Goal: Transaction & Acquisition: Purchase product/service

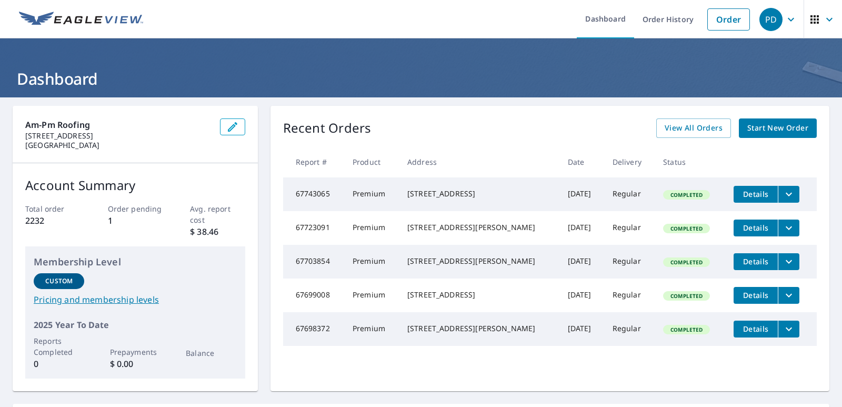
click at [768, 129] on span "Start New Order" at bounding box center [777, 128] width 61 height 13
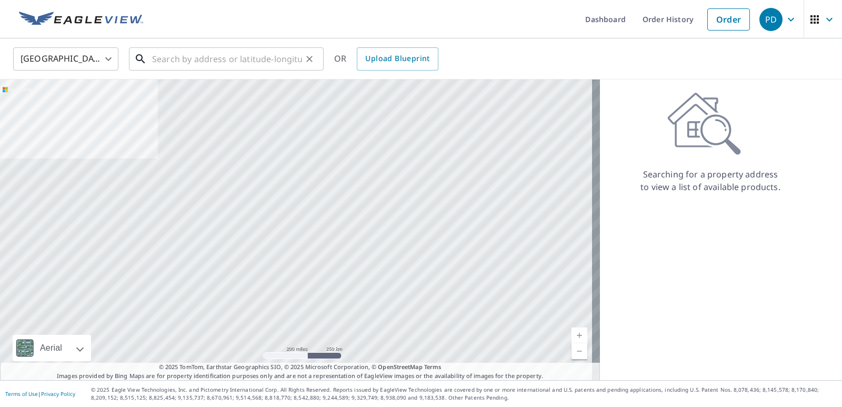
click at [168, 60] on input "text" at bounding box center [227, 58] width 150 height 29
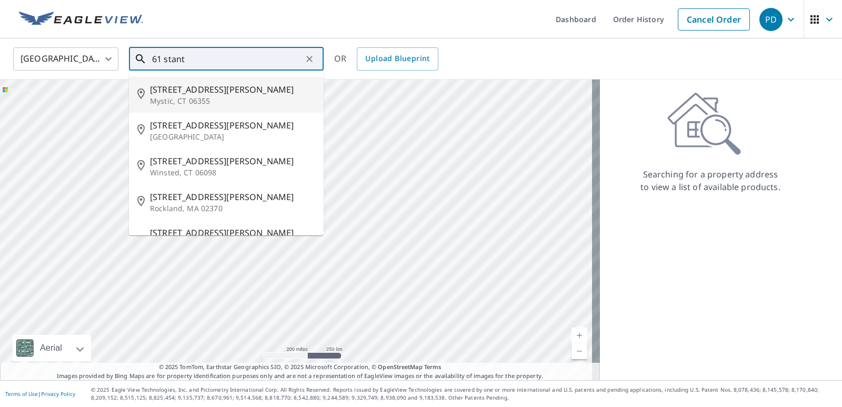
click at [183, 92] on span "61 Stanton Ln" at bounding box center [232, 89] width 165 height 13
type input "61 Stanton Ln Mystic, CT 06355"
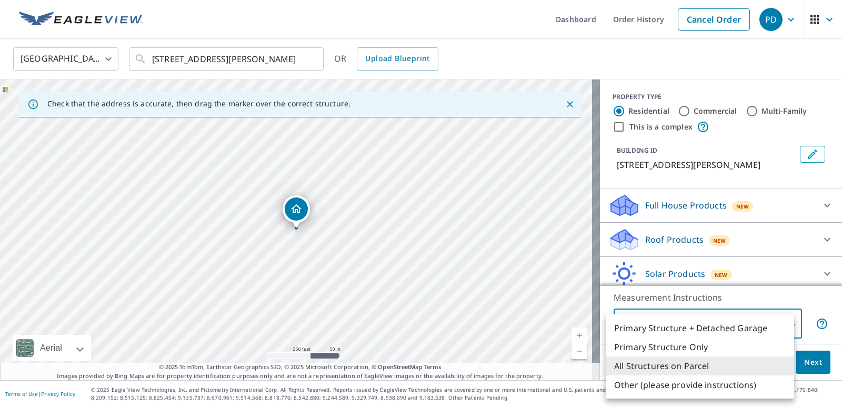
click at [787, 319] on body "PD PD Dashboard Order History Cancel Order PD United States US ​ 61 Stanton Ln …" at bounding box center [421, 203] width 842 height 407
click at [681, 362] on li "All Structures on Parcel" at bounding box center [700, 365] width 188 height 19
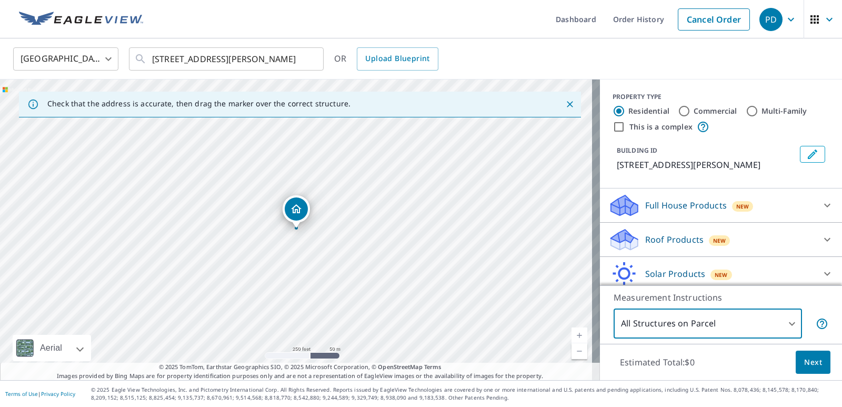
click at [674, 238] on p "Roof Products" at bounding box center [674, 239] width 58 height 13
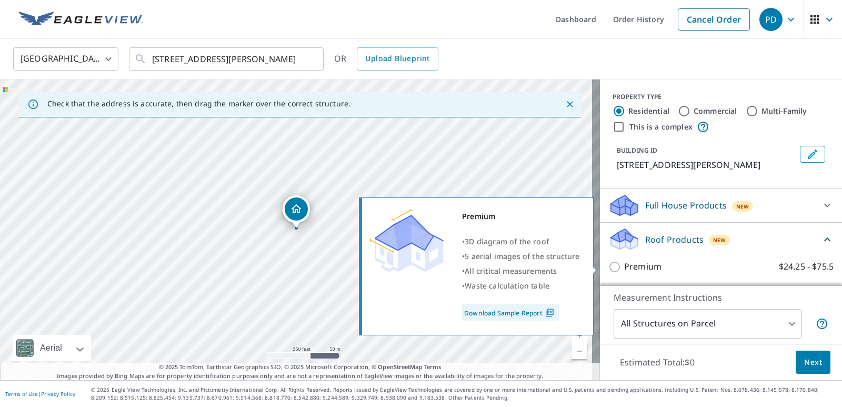
click at [608, 265] on input "Premium $24.25 - $75.5" at bounding box center [616, 266] width 16 height 13
checkbox input "true"
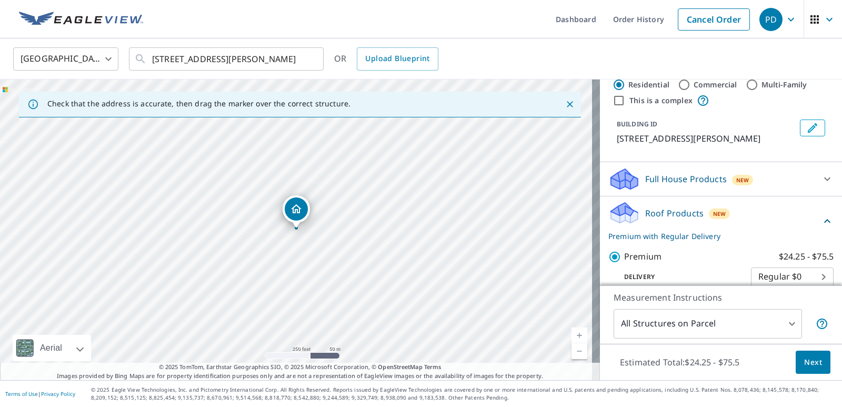
scroll to position [21, 0]
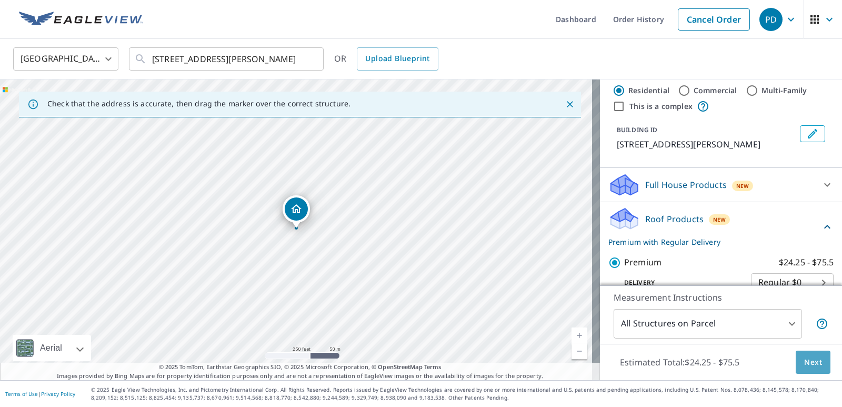
click at [801, 353] on button "Next" at bounding box center [813, 362] width 35 height 24
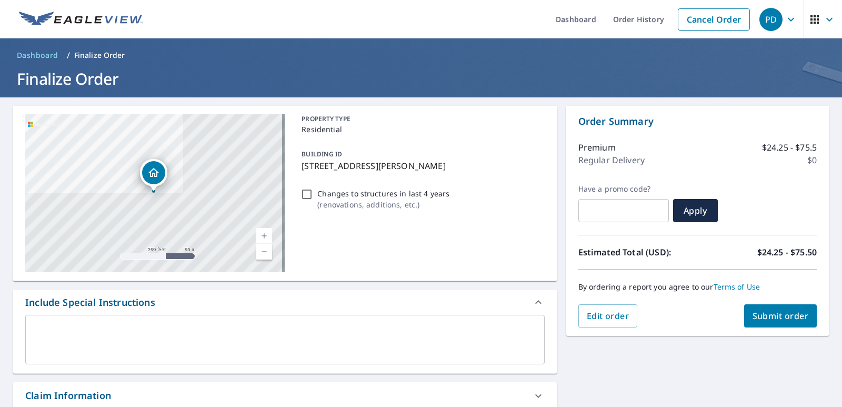
click at [47, 332] on textarea at bounding box center [285, 340] width 505 height 30
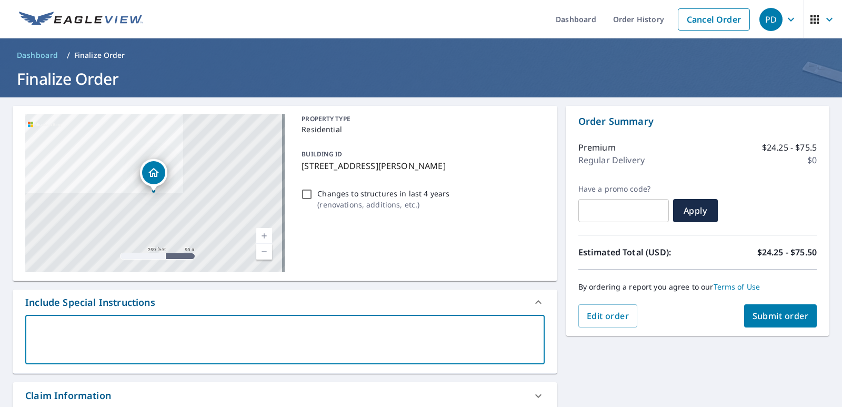
type textarea "H"
type textarea "x"
type textarea "Hi"
type textarea "x"
type textarea "Hi,"
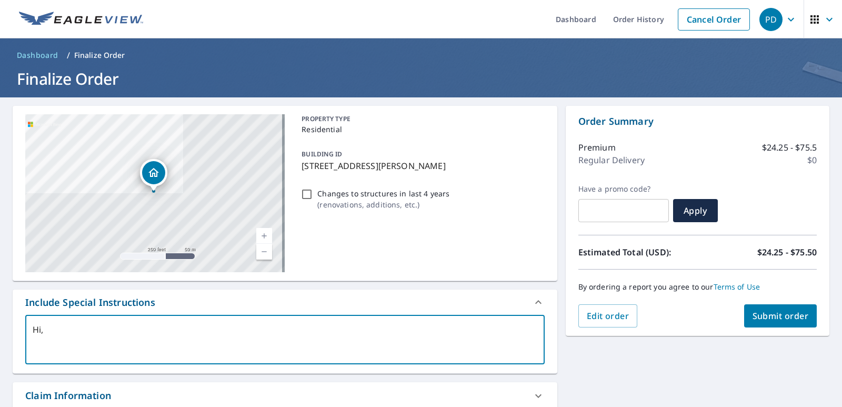
type textarea "x"
type textarea "Hi,"
type textarea "x"
type textarea "Hi, I"
type textarea "x"
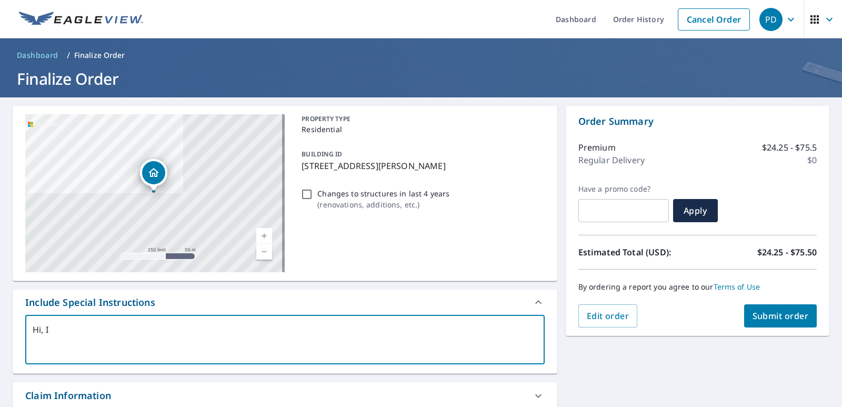
type textarea "Hi, I"
type textarea "x"
type textarea "Hi, I n"
type textarea "x"
type textarea "Hi, I ne"
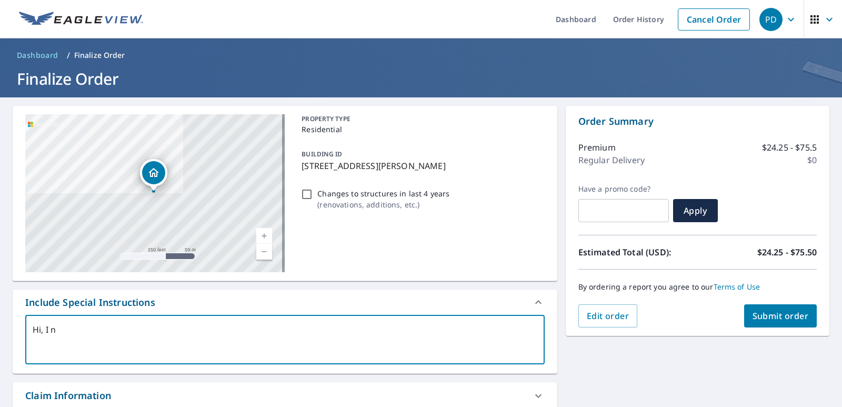
type textarea "x"
type textarea "Hi, I nee"
type textarea "x"
type textarea "Hi, I need"
type textarea "x"
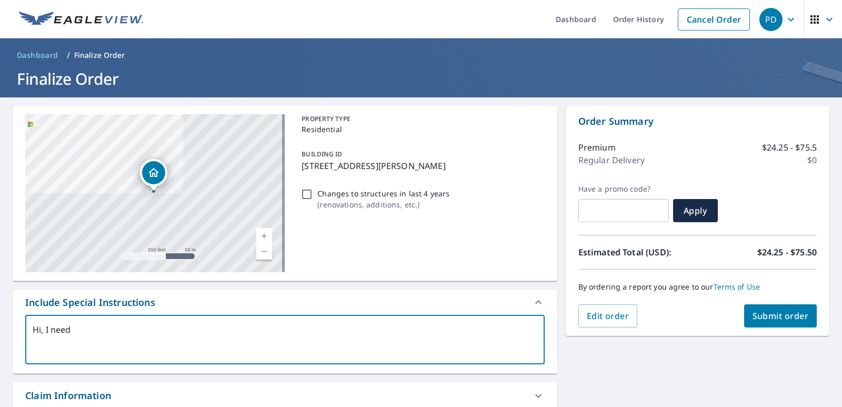
type textarea "Hi, I need"
type textarea "x"
type textarea "Hi, I need t"
type textarea "x"
type textarea "Hi, I need th"
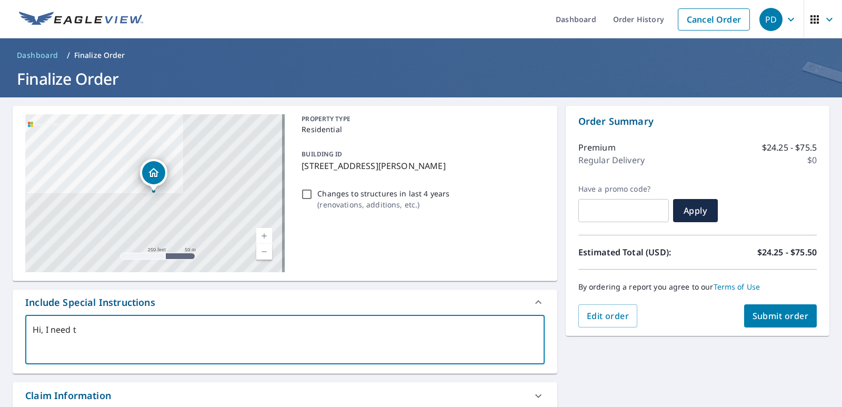
type textarea "x"
type textarea "Hi, I need thr"
type textarea "x"
type textarea "Hi, I need thre"
type textarea "x"
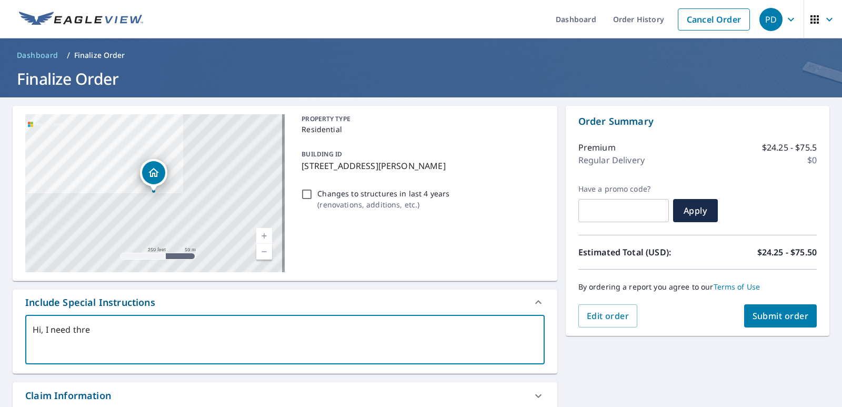
type textarea "Hi, I need three"
type textarea "x"
type textarea "Hi, I need three"
type textarea "x"
type textarea "Hi, I need three s"
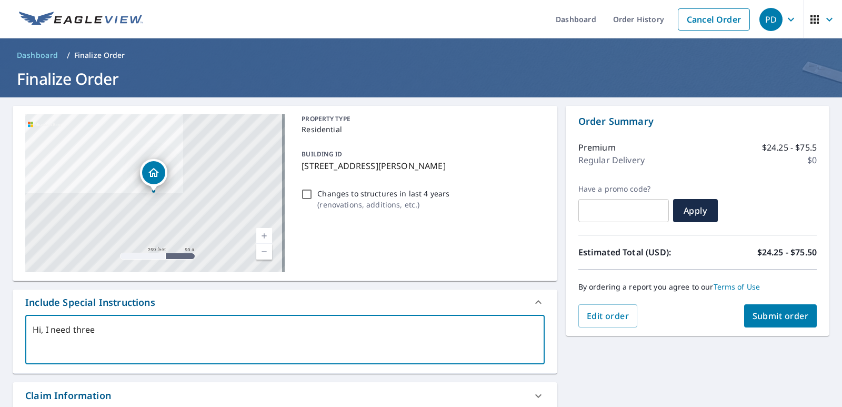
type textarea "x"
type textarea "Hi, I need three st"
type textarea "x"
type textarea "Hi, I need three str"
type textarea "x"
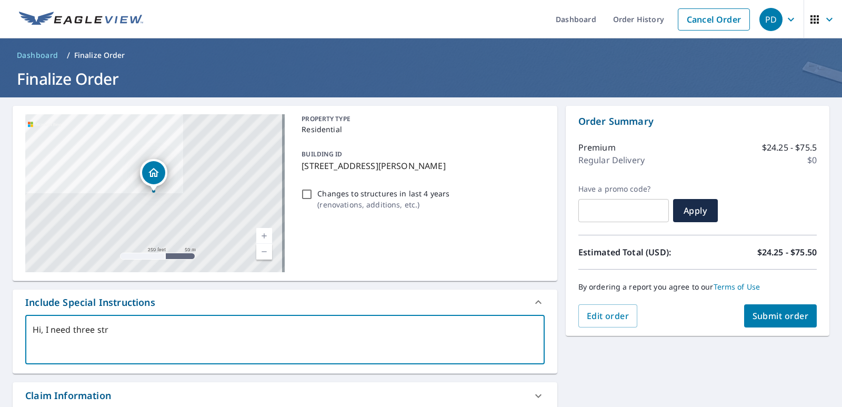
type textarea "Hi, I need three stru"
type textarea "x"
type textarea "Hi, I need three struc"
type textarea "x"
type textarea "Hi, I need three struct"
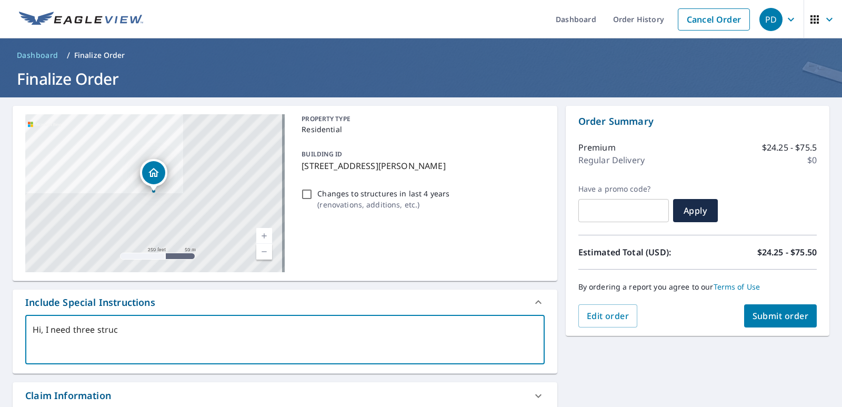
type textarea "x"
type textarea "Hi, I need three structu"
type textarea "x"
type textarea "Hi, I need three structur"
type textarea "x"
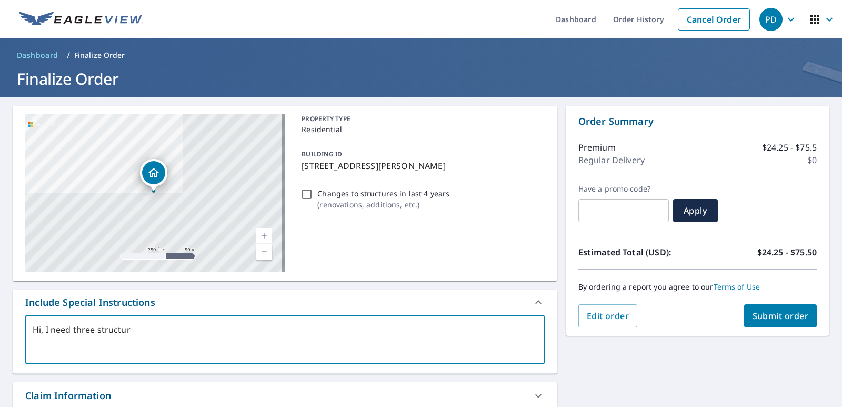
type textarea "Hi, I need three structure"
type textarea "x"
type textarea "Hi, I need three structures"
type textarea "x"
type textarea "Hi, I need three structures"
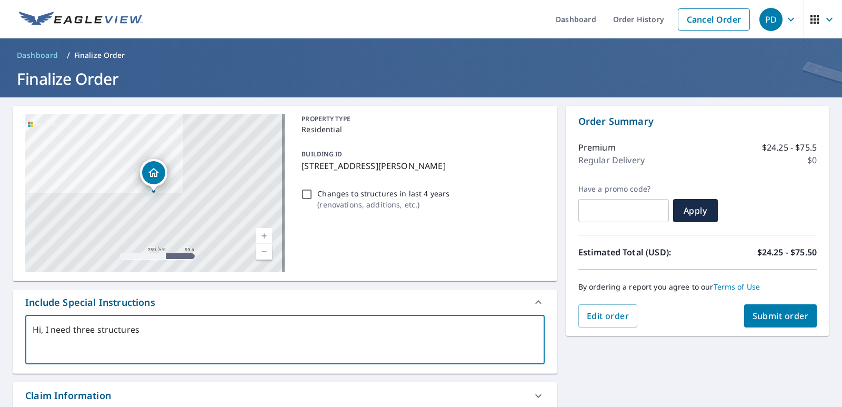
type textarea "x"
type textarea "Hi, I need three structures m"
type textarea "x"
type textarea "Hi, I need three structures ma"
type textarea "x"
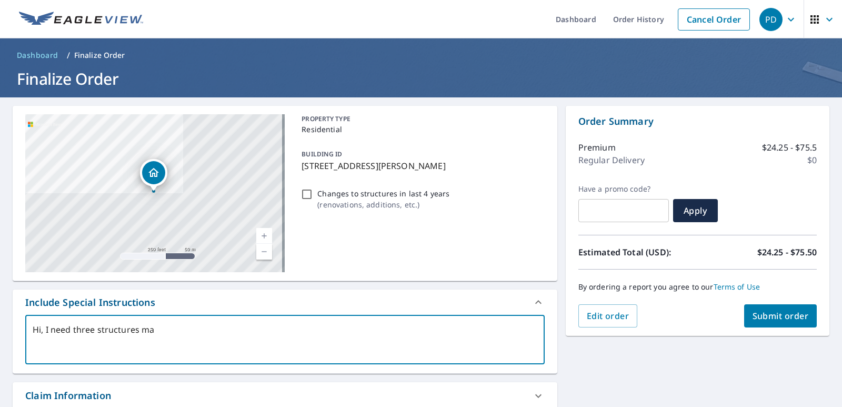
type textarea "Hi, I need three structures mae"
type textarea "x"
type textarea "Hi, I need three structures maes"
type textarea "x"
type textarea "Hi, I need three structures maesu"
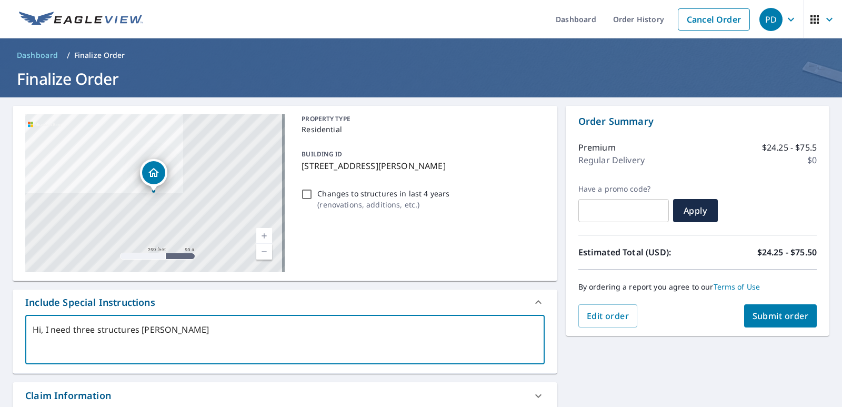
type textarea "x"
type textarea "Hi, I need three structures maesur"
type textarea "x"
type textarea "Hi, I need three structures maesure"
type textarea "x"
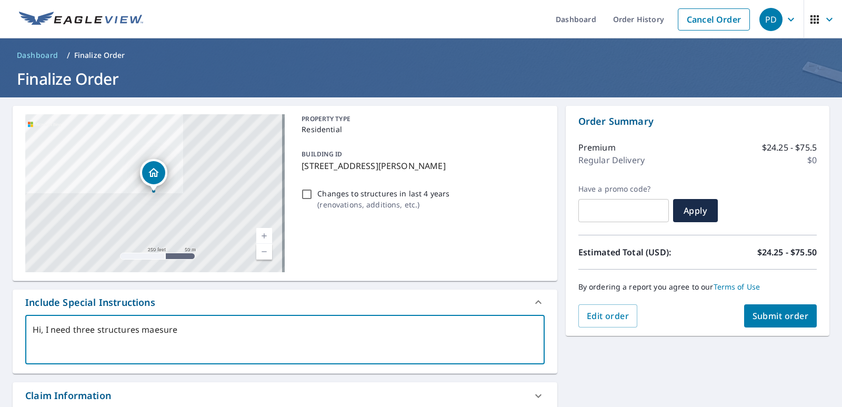
type textarea "Hi, I need three structures maesured"
type textarea "x"
type textarea "Hi, I need three structures maesured,"
type textarea "x"
type textarea "Hi, I need three structures maesured,"
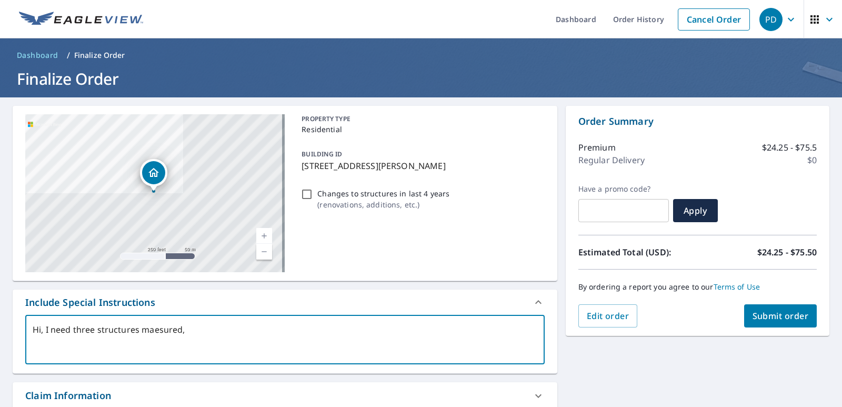
type textarea "x"
type textarea "Hi, I need three structures measured,"
type textarea "x"
click at [188, 333] on textarea "Hi, I need three structures measured," at bounding box center [285, 340] width 505 height 30
type textarea "Hi, I need three structures measured, T"
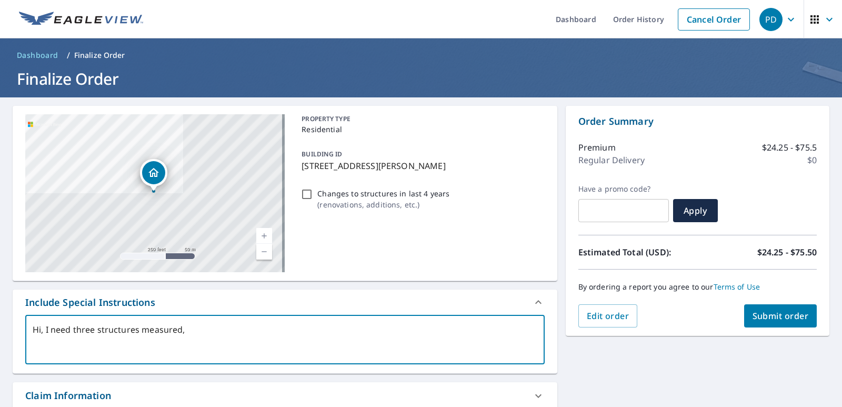
type textarea "x"
type textarea "Hi, I need three structures measured, Th"
type textarea "x"
type textarea "Hi, I need three structures measured, Thh"
type textarea "x"
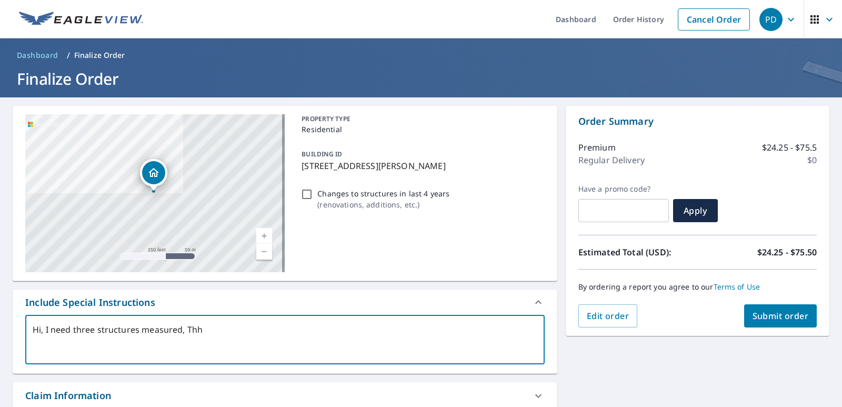
type textarea "Hi, I need three structures measured, Thh"
type textarea "x"
type textarea "Hi, I need three structures measured, Th"
type textarea "x"
type textarea "Hi, I need three structures measured, The"
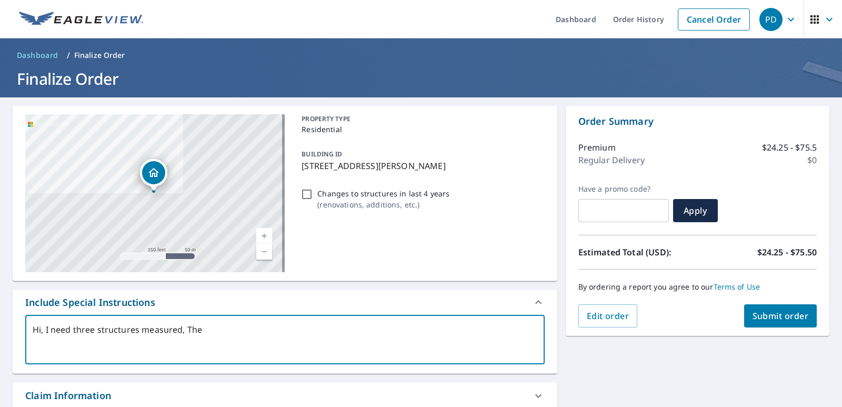
type textarea "x"
type textarea "Hi, I need three structures measured, The"
type textarea "x"
type textarea "Hi, I need three structures measured, The H"
type textarea "x"
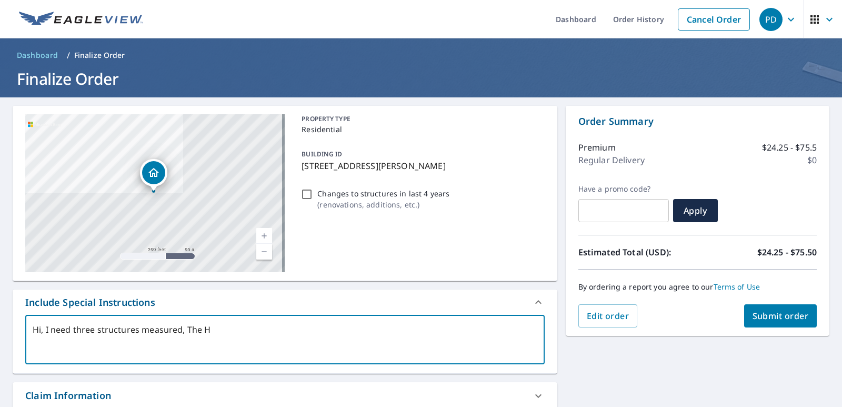
type textarea "Hi, I need three structures measured, The Ho"
type textarea "x"
type textarea "Hi, I need three structures measured, The Hou"
type textarea "x"
type textarea "Hi, I need three structures measured, The Hous"
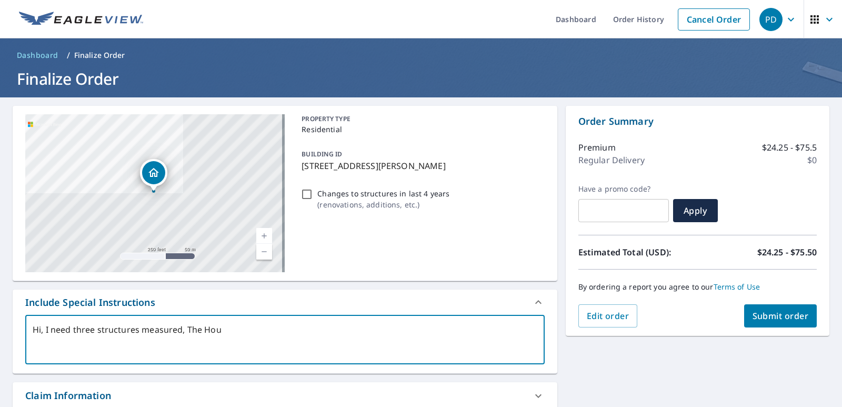
type textarea "x"
type textarea "Hi, I need three structures measured, The House"
type textarea "x"
type textarea "Hi, I need three structures measured, The House,"
type textarea "x"
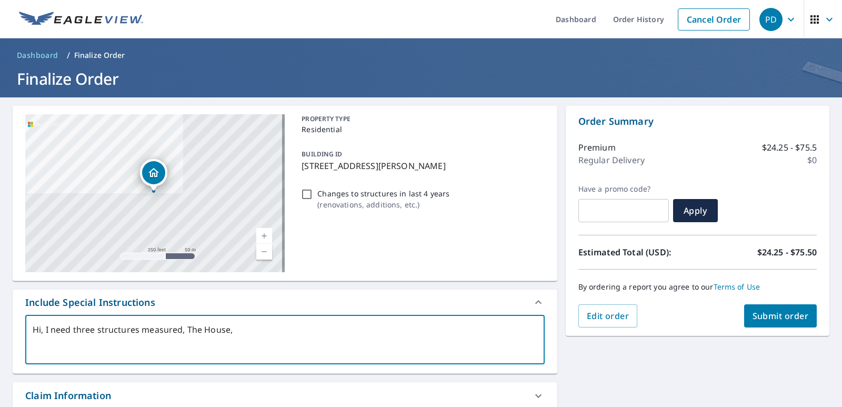
type textarea "Hi, I need three structures measured, The House,"
type textarea "x"
type textarea "Hi, I need three structures measured, The House, t"
type textarea "x"
type textarea "Hi, I need three structures measured, The House, th"
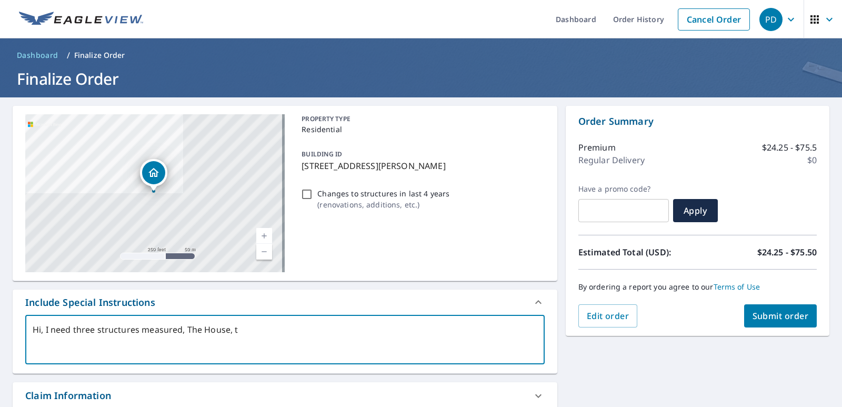
type textarea "x"
type textarea "Hi, I need three structures measured, The House, the"
type textarea "x"
type textarea "Hi, I need three structures measured, The House, the"
type textarea "x"
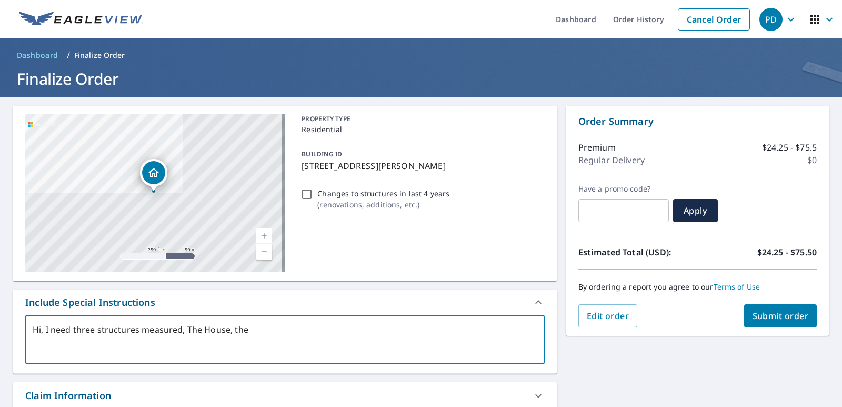
type textarea "Hi, I need three structures measured, The House, the d"
type textarea "x"
type textarea "Hi, I need three structures measured, The House, the de"
type textarea "x"
type textarea "Hi, I need three structures measured, The House, the det"
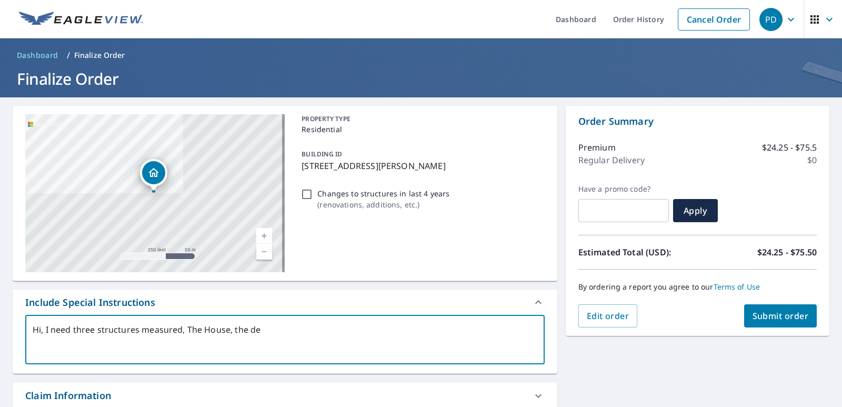
type textarea "x"
type textarea "Hi, I need three structures measured, The House, the deta"
type textarea "x"
type textarea "Hi, I need three structures measured, The House, the detac"
type textarea "x"
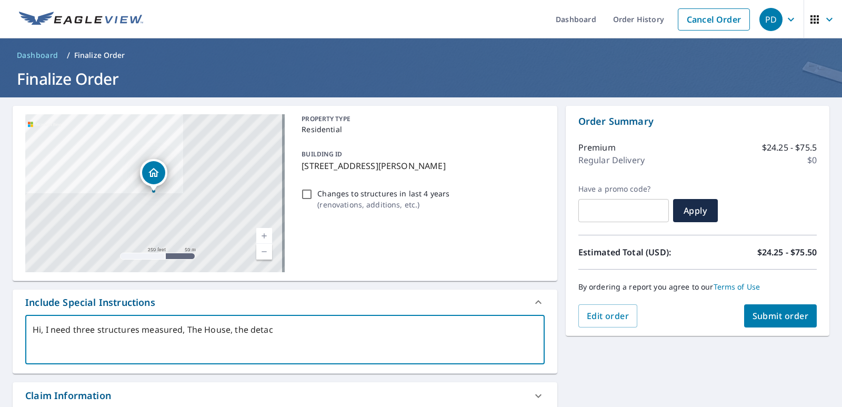
type textarea "Hi, I need three structures measured, The House, the detach"
type textarea "x"
type textarea "Hi, I need three structures measured, The House, the detache"
type textarea "x"
type textarea "Hi, I need three structures measured, The House, the detached"
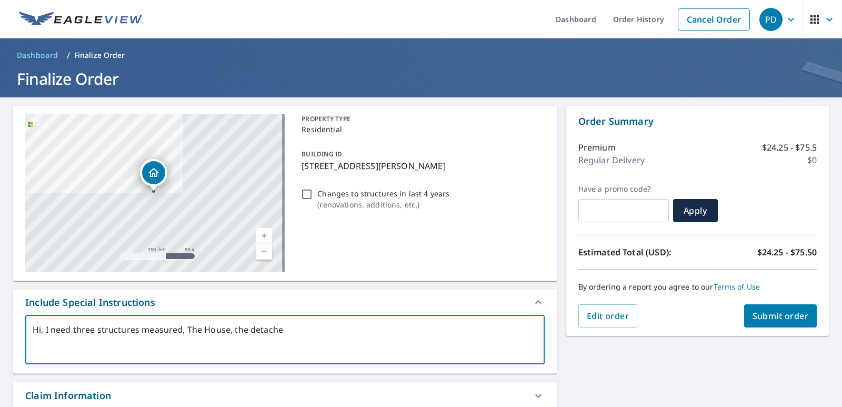
type textarea "x"
type textarea "Hi, I need three structures measured, The House, the detached"
type textarea "x"
type textarea "Hi, I need three structures measured, The House, the detached g"
type textarea "x"
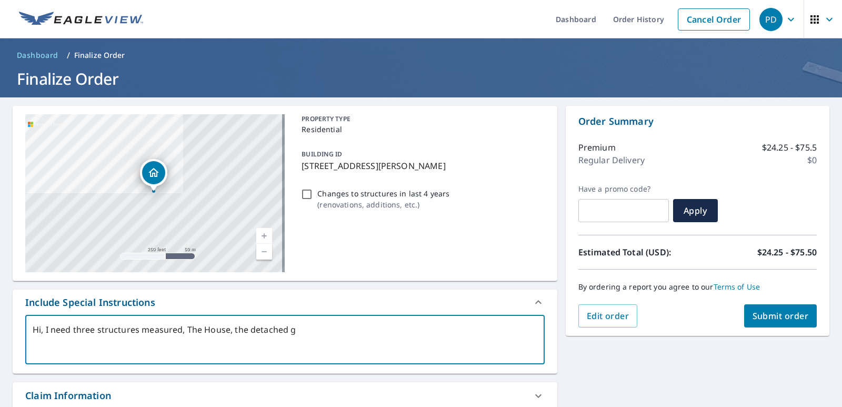
type textarea "Hi, I need three structures measured, The House, the detached ga"
type textarea "x"
type textarea "Hi, I need three structures measured, The House, the detached gar"
type textarea "x"
type textarea "Hi, I need three structures measured, The House, the detached gara"
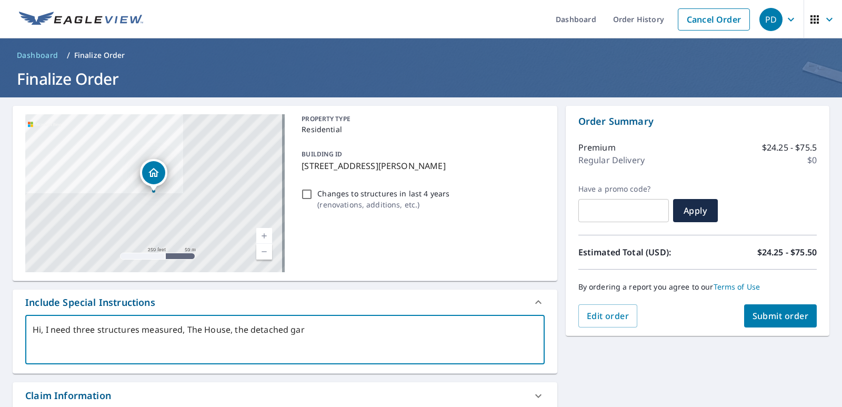
type textarea "x"
type textarea "Hi, I need three structures measured, The House, the detached garag"
type textarea "x"
type textarea "Hi, I need three structures measured, The House, the detached garage"
type textarea "x"
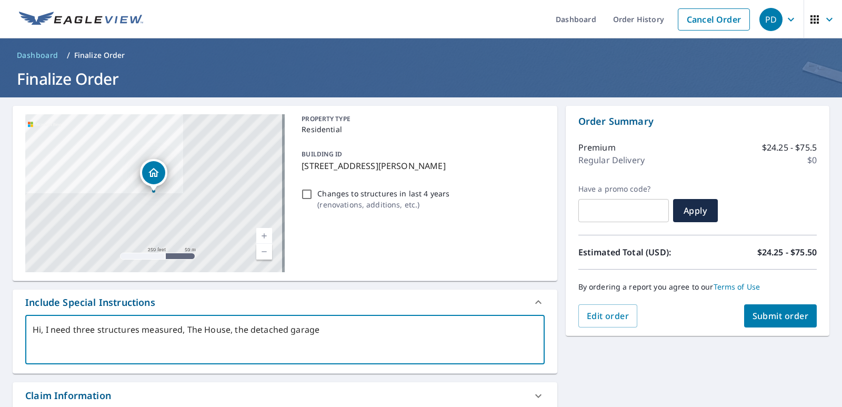
type textarea "Hi, I need three structures measured, The House, the detached garage"
type textarea "x"
type textarea "Hi, I need three structures measured, The House, the detached garage b"
type textarea "x"
type textarea "Hi, I need three structures measured, The House, the detached garage be"
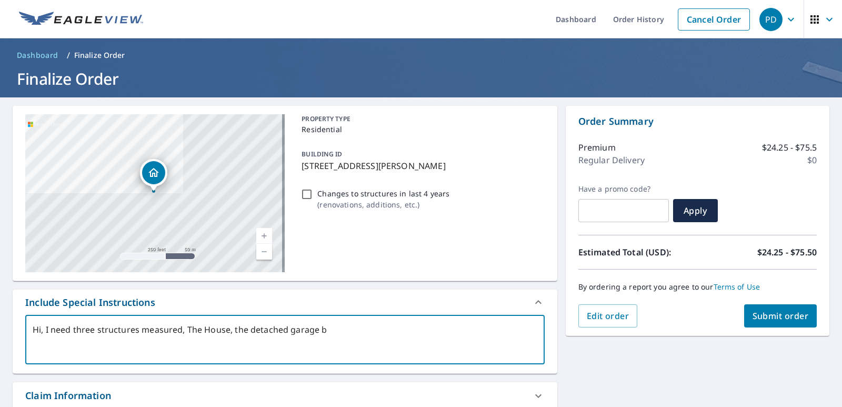
type textarea "x"
type textarea "Hi, I need three structures measured, The House, the detached garage beh"
type textarea "x"
type textarea "Hi, I need three structures measured, The House, the detached garage behi"
type textarea "x"
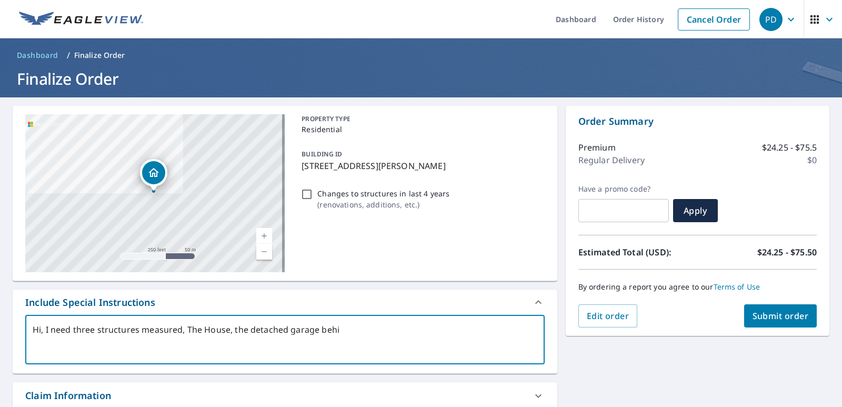
type textarea "Hi, I need three structures measured, The House, the detached garage behin"
type textarea "x"
type textarea "Hi, I need three structures measured, The House, the detached garage behind"
type textarea "x"
type textarea "Hi, I need three structures measured, The House, the detached garage behind"
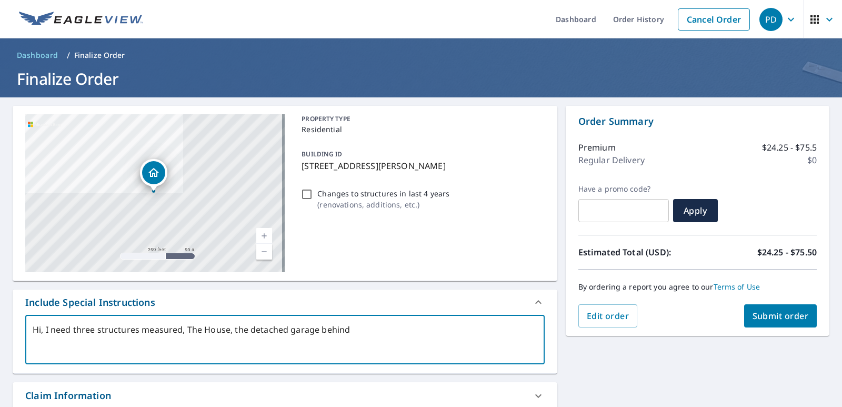
type textarea "x"
type textarea "Hi, I need three structures measured, The House, the detached garage behind i"
type textarea "x"
type textarea "Hi, I need three structures measured, The House, the detached garage behind it"
type textarea "x"
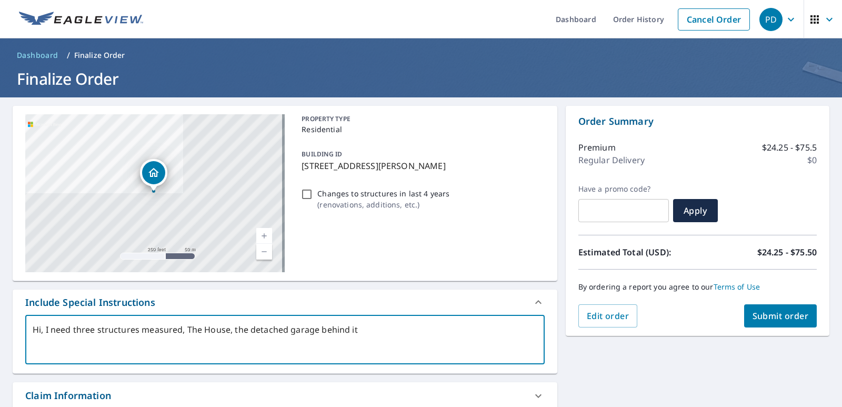
type textarea "Hi, I need three structures measured, The House, the detached garage behind it,"
type textarea "x"
type textarea "Hi, I need three structures measured, The House, the detached garage behind it,"
type textarea "x"
type textarea "Hi, I need three structures measured, The House, the detached garage behind it,…"
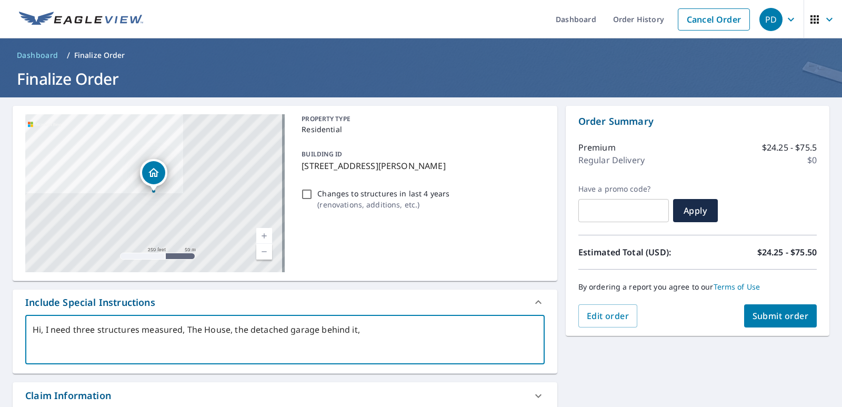
type textarea "x"
type textarea "Hi, I need three structures measured, The House, the detached garage behind it,…"
type textarea "x"
type textarea "Hi, I need three structures measured, The House, the detached garage behind it,…"
type textarea "x"
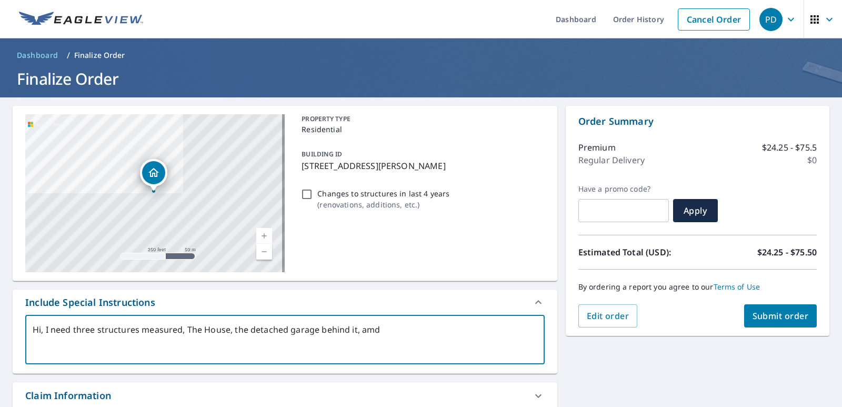
type textarea "Hi, I need three structures measured, The House, the detached garage behind it,…"
type textarea "x"
type textarea "Hi, I need three structures measured, The House, the detached garage behind it,…"
type textarea "x"
type textarea "Hi, I need three structures measured, The House, the detached garage behind it,…"
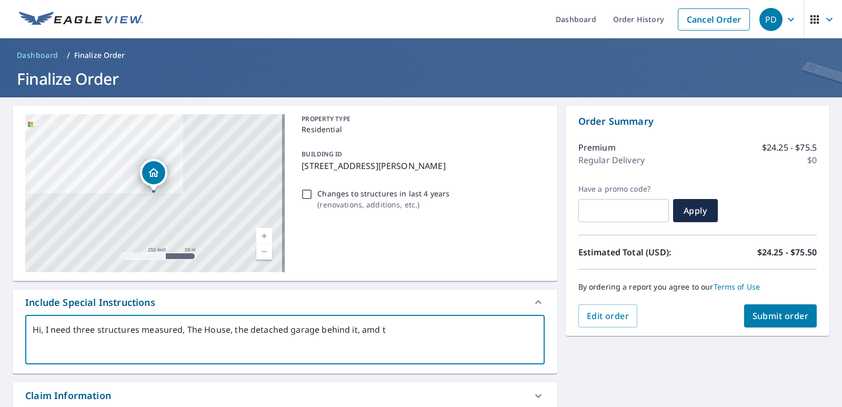
type textarea "x"
type textarea "Hi, I need three structures measured, The House, the detached garage behind it,…"
type textarea "x"
type textarea "Hi, I need three structures measured, The House, the detached garage behind it,…"
type textarea "x"
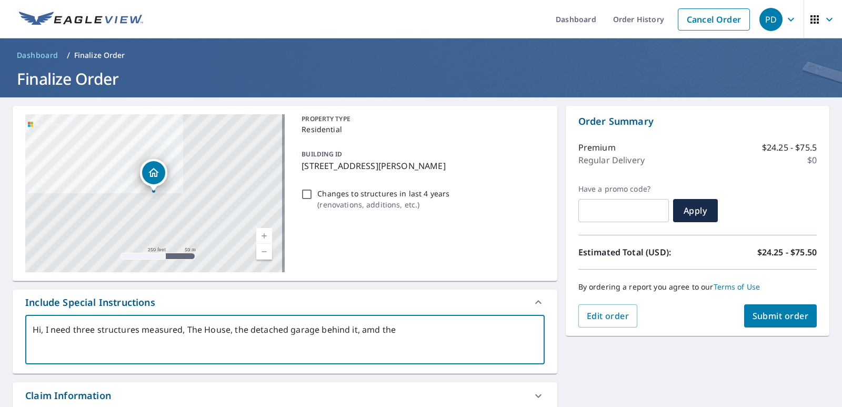
type textarea "Hi, I need three structures measured, The House, the detached garage behind it,…"
type textarea "x"
type textarea "Hi, I need three structures measured, The House, the detached garage behind it,…"
type textarea "x"
type textarea "Hi, I need three structures measured, The House, the detached garage behind it,…"
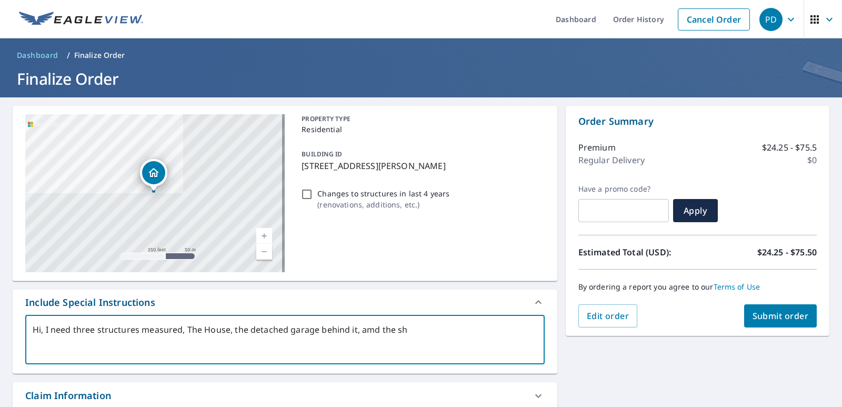
type textarea "x"
type textarea "Hi, I need three structures measured, The House, the detached garage behind it,…"
type textarea "x"
type textarea "Hi, I need three structures measured, The House, the detached garage behind it,…"
type textarea "x"
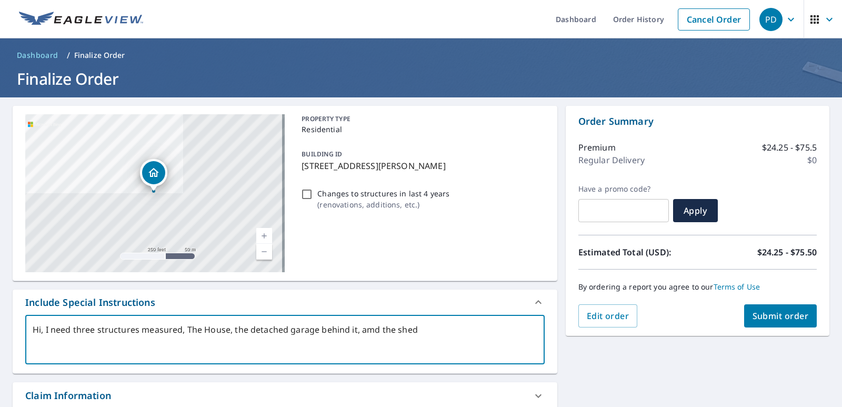
type textarea "Hi, I need three structures measured, The House, the detached garage behind it,…"
type textarea "x"
type textarea "Hi, I need three structures measured, The House, the detached garage behind it,…"
type textarea "x"
click at [369, 326] on textarea "Hi, I need three structures measured, The House, the detached garage behind it,…" at bounding box center [285, 340] width 505 height 30
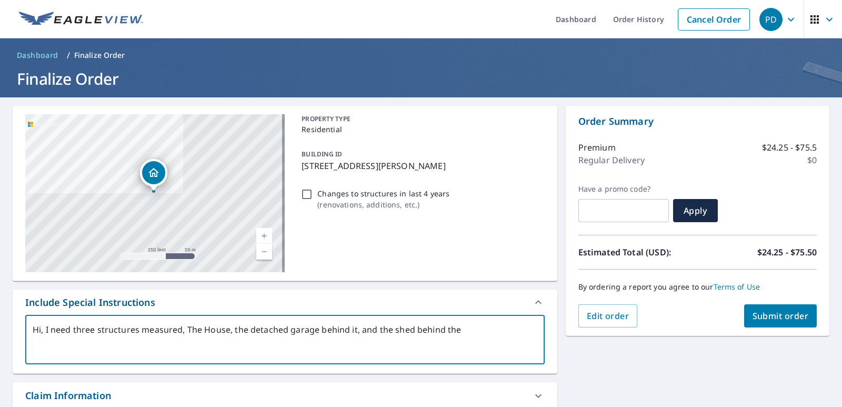
click at [462, 328] on textarea "Hi, I need three structures measured, The House, the detached garage behind it,…" at bounding box center [285, 340] width 505 height 30
click at [394, 327] on textarea "Hi, I need three structures measured, The House, the detached garage behind it,…" at bounding box center [285, 340] width 505 height 30
click at [529, 331] on textarea "Hi, I need three structures measured, The House, the detached garage behind it,…" at bounding box center [285, 340] width 505 height 30
click at [35, 340] on textarea "Hi, I need three structures measured, The House, the detached garage behind it,…" at bounding box center [285, 340] width 505 height 30
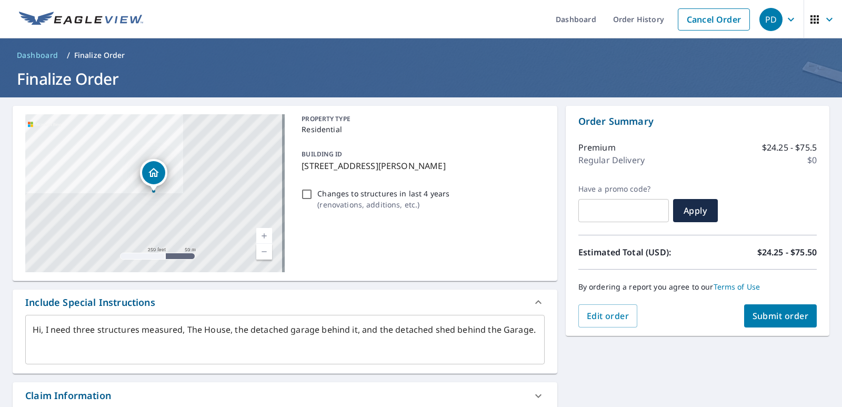
click at [534, 331] on div "Hi, I need three structures measured, The House, the detached garage behind it,…" at bounding box center [284, 339] width 519 height 49
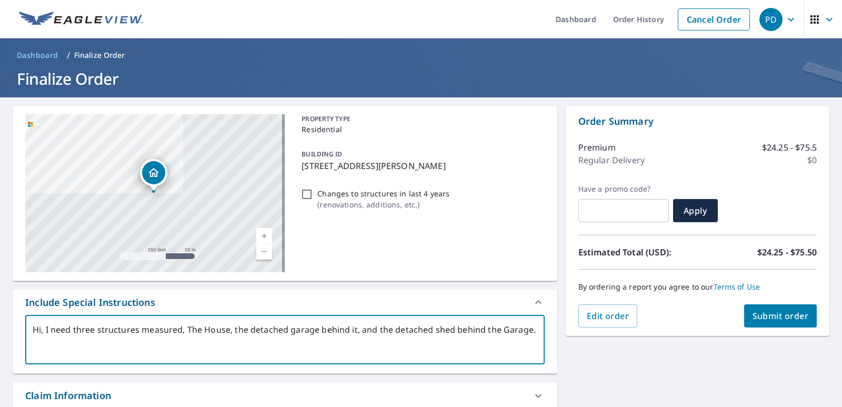
click at [535, 326] on div "Hi, I need three structures measured, The House, the detached garage behind it,…" at bounding box center [284, 339] width 519 height 49
click at [532, 329] on div "Hi, I need three structures measured, The House, the detached garage behind it,…" at bounding box center [284, 339] width 519 height 49
click at [528, 332] on textarea "Hi, I need three structures measured, The House, the detached garage behind it,…" at bounding box center [285, 340] width 505 height 30
click at [789, 314] on span "Submit order" at bounding box center [781, 316] width 56 height 12
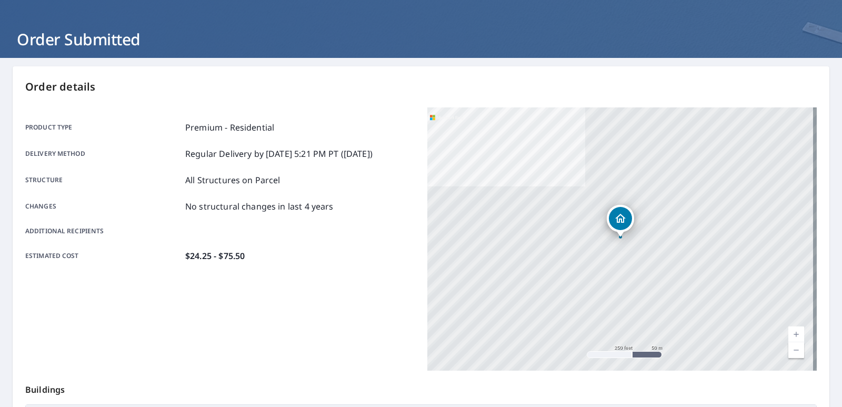
scroll to position [13, 0]
